Goal: Task Accomplishment & Management: Use online tool/utility

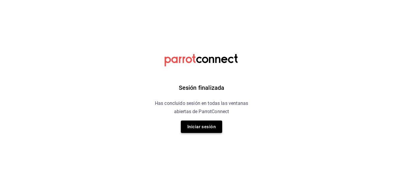
click at [193, 125] on button "Iniciar sesión" at bounding box center [201, 126] width 41 height 12
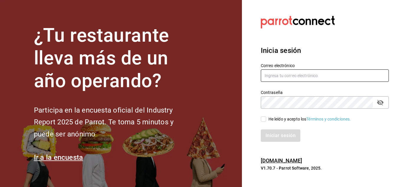
click at [284, 73] on input "text" at bounding box center [325, 75] width 128 height 12
type input "[PERSON_NAME][EMAIL_ADDRESS][DOMAIN_NAME]"
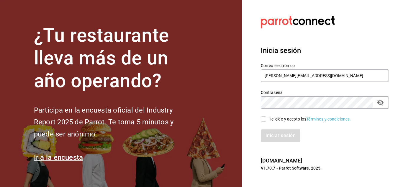
click at [380, 102] on icon "passwordField" at bounding box center [380, 103] width 6 height 6
click at [264, 117] on input "He leído y acepto los Términos y condiciones." at bounding box center [263, 118] width 5 height 5
checkbox input "true"
click at [278, 139] on button "Iniciar sesión" at bounding box center [281, 135] width 40 height 12
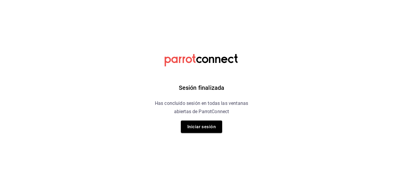
click at [199, 119] on div "Sesión finalizada Has concluido sesión en todas las ventanas abiertas de Parrot…" at bounding box center [201, 93] width 149 height 187
click at [201, 126] on button "Iniciar sesión" at bounding box center [201, 126] width 41 height 12
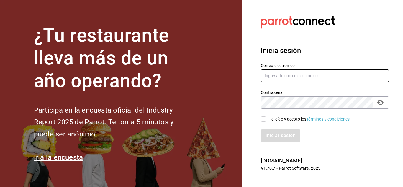
click at [270, 79] on input "text" at bounding box center [325, 75] width 128 height 12
type input "[PERSON_NAME][EMAIL_ADDRESS][DOMAIN_NAME]"
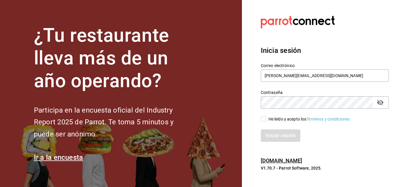
click at [266, 120] on input "He leído y acepto los Términos y condiciones." at bounding box center [263, 118] width 5 height 5
checkbox input "true"
click at [276, 134] on button "Iniciar sesión" at bounding box center [281, 135] width 40 height 12
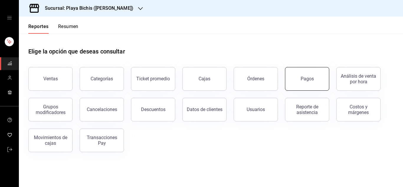
click at [309, 75] on button "Pagos" at bounding box center [307, 79] width 44 height 24
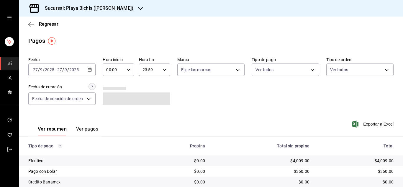
click at [88, 71] on \(Stroke\) "button" at bounding box center [90, 69] width 4 height 3
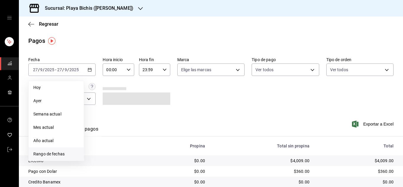
click at [53, 154] on span "Rango de fechas" at bounding box center [56, 154] width 46 height 6
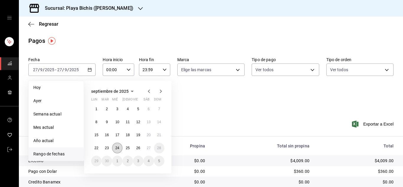
click at [121, 145] on button "24" at bounding box center [117, 147] width 10 height 11
click at [117, 147] on abbr "24" at bounding box center [117, 148] width 4 height 4
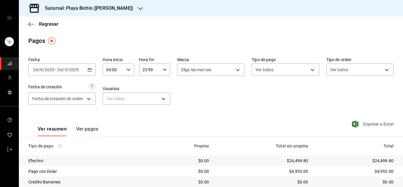
click at [378, 123] on span "Exportar a Excel" at bounding box center [373, 123] width 40 height 7
click at [90, 70] on icon "button" at bounding box center [90, 70] width 4 height 4
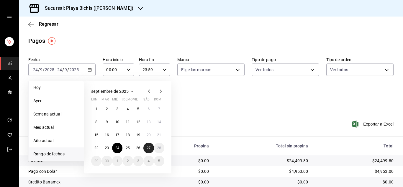
click at [149, 148] on abbr "27" at bounding box center [149, 148] width 4 height 4
